Goal: Check status: Check status

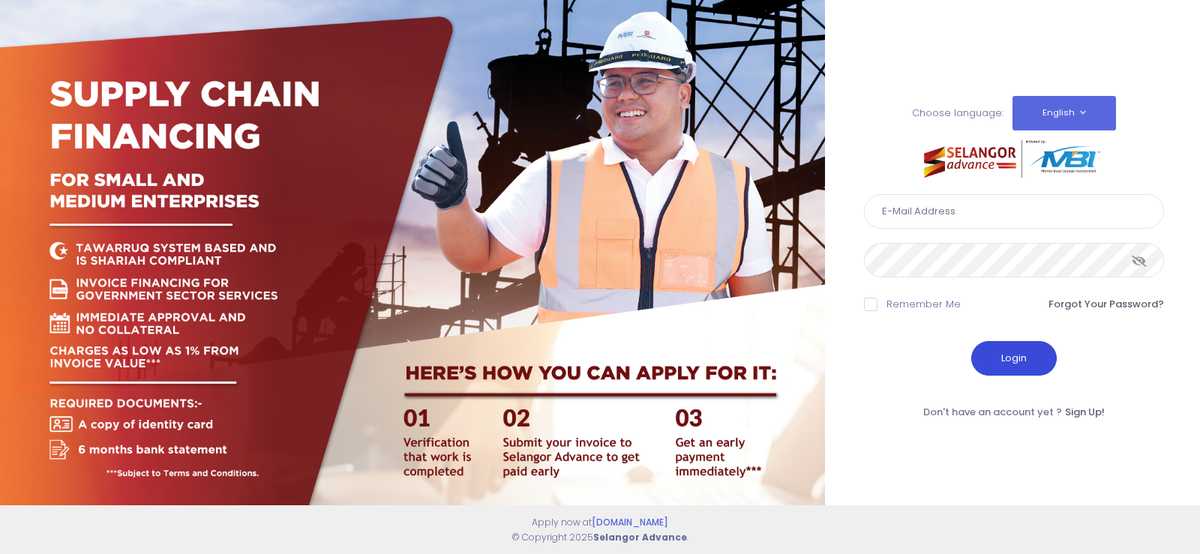
type input "[EMAIL_ADDRESS][DOMAIN_NAME]"
click at [1011, 345] on button "Login" at bounding box center [1014, 358] width 86 height 35
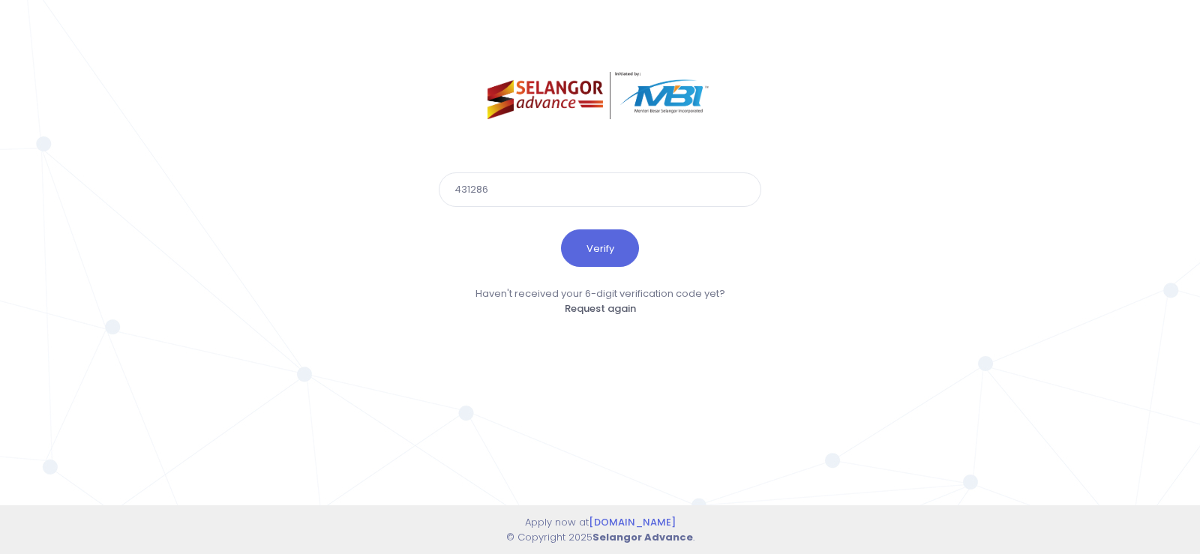
type input "431286"
click at [561, 230] on button "Verify" at bounding box center [600, 249] width 78 height 38
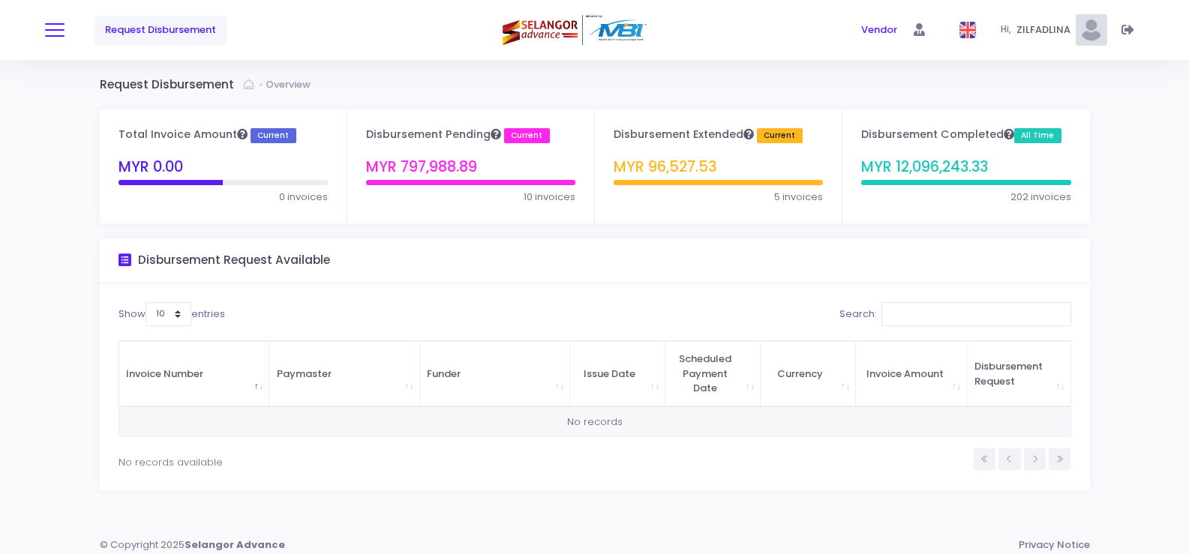
click at [54, 26] on button at bounding box center [55, 30] width 20 height 20
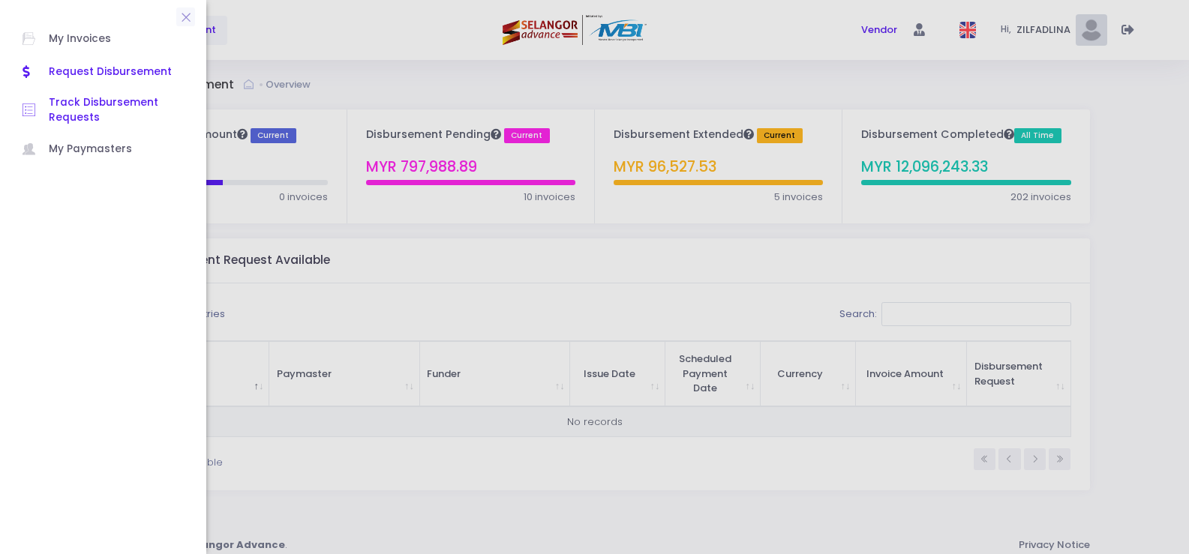
click at [95, 114] on span "Track Disbursement Requests" at bounding box center [116, 110] width 135 height 31
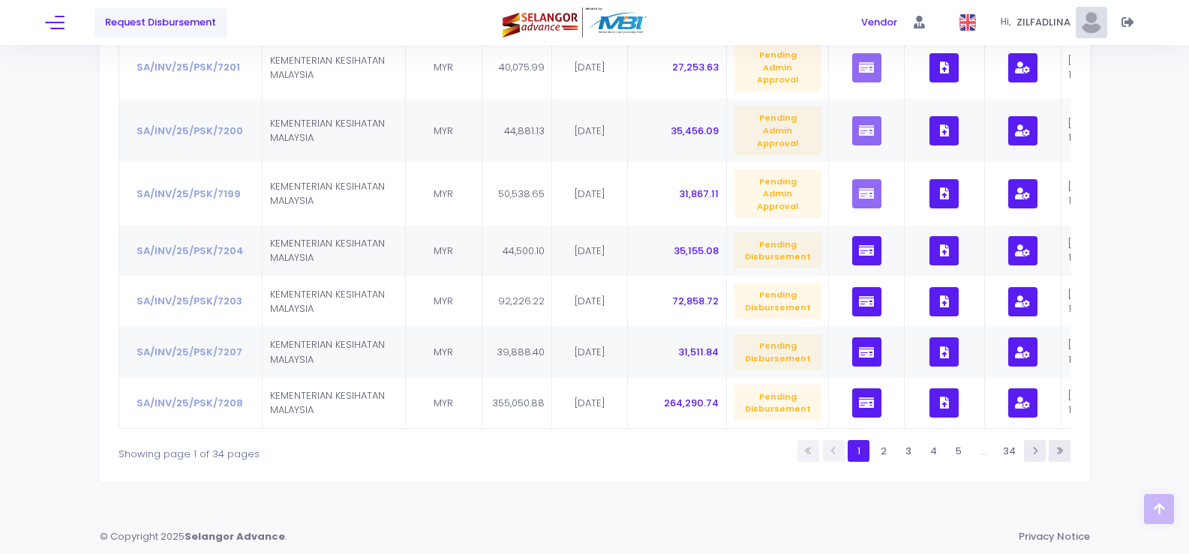
scroll to position [490, 0]
click at [892, 451] on link "2" at bounding box center [883, 451] width 22 height 22
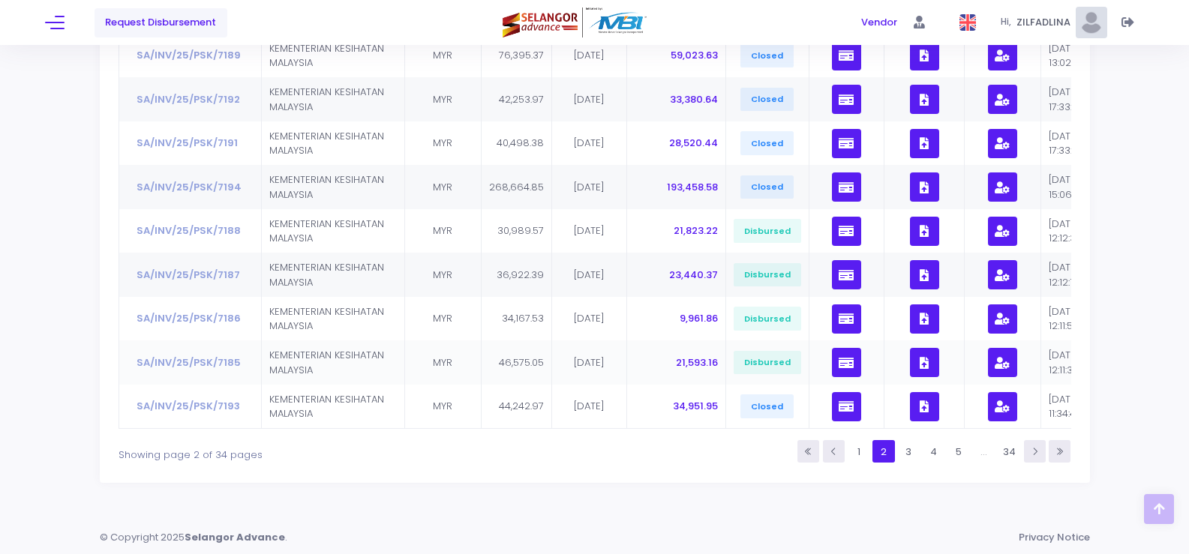
scroll to position [347, 0]
click at [864, 454] on link "1" at bounding box center [859, 451] width 22 height 22
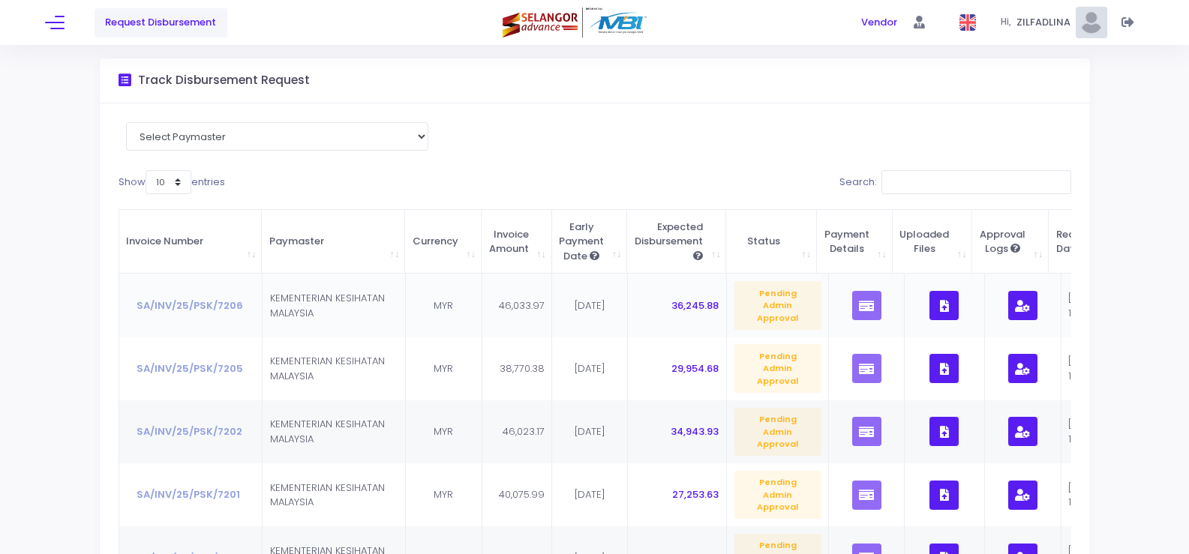
scroll to position [0, 0]
